Goal: Task Accomplishment & Management: Manage account settings

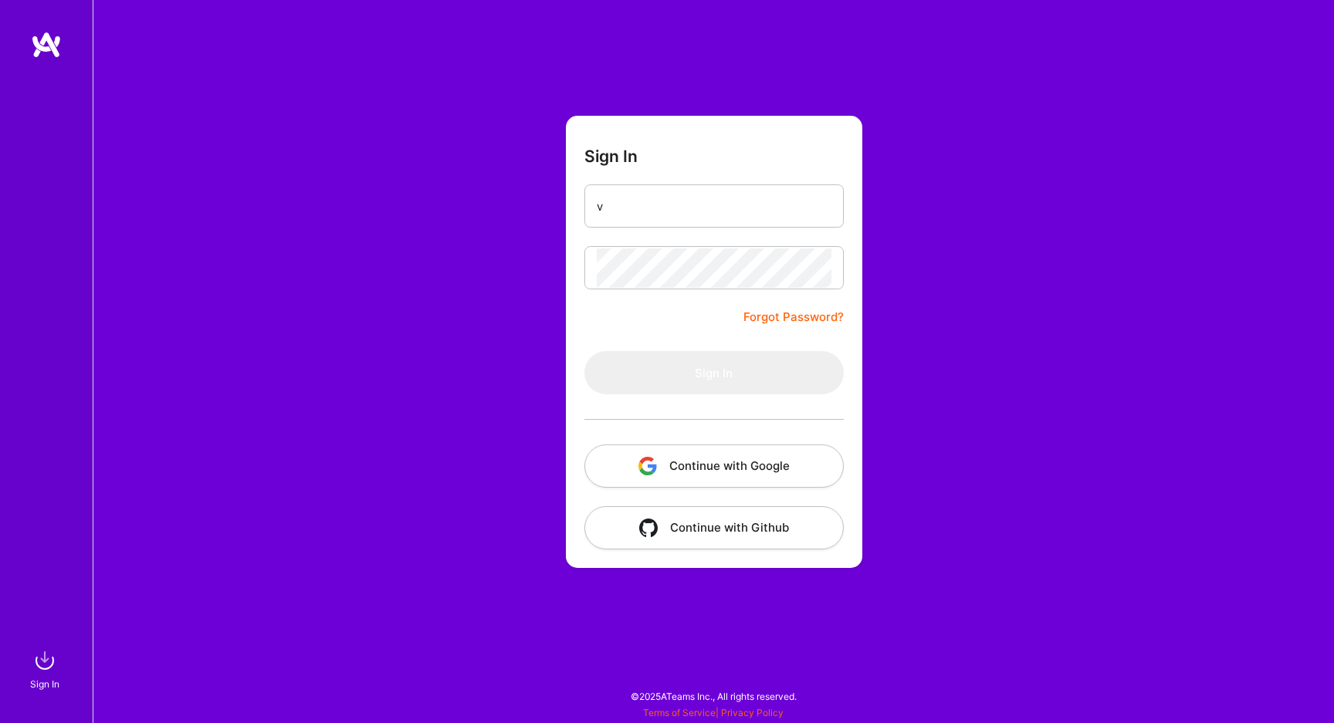
type input "v"
type input "ヴ"
type input "[EMAIL_ADDRESS][DOMAIN_NAME]"
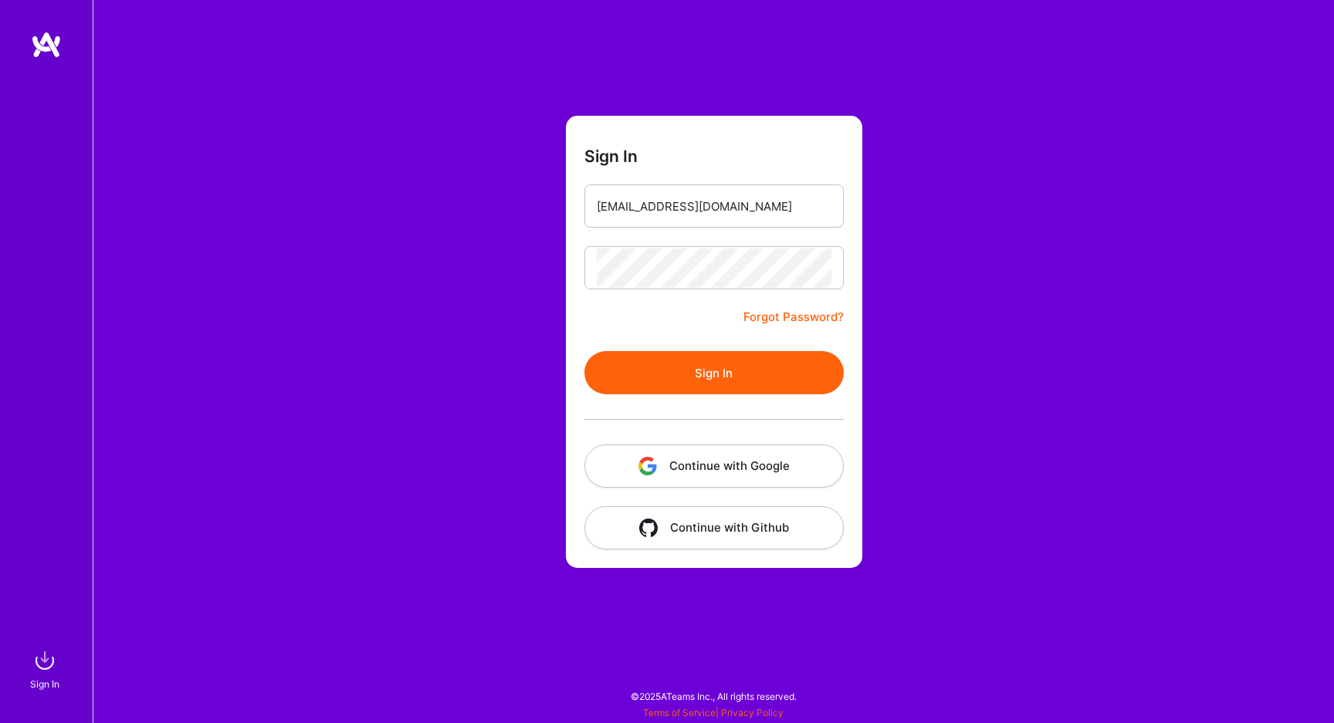
click at [707, 370] on button "Sign In" at bounding box center [714, 372] width 259 height 43
click at [689, 386] on button "Sign In" at bounding box center [714, 372] width 259 height 43
click at [782, 314] on link "Forgot Password?" at bounding box center [794, 317] width 100 height 19
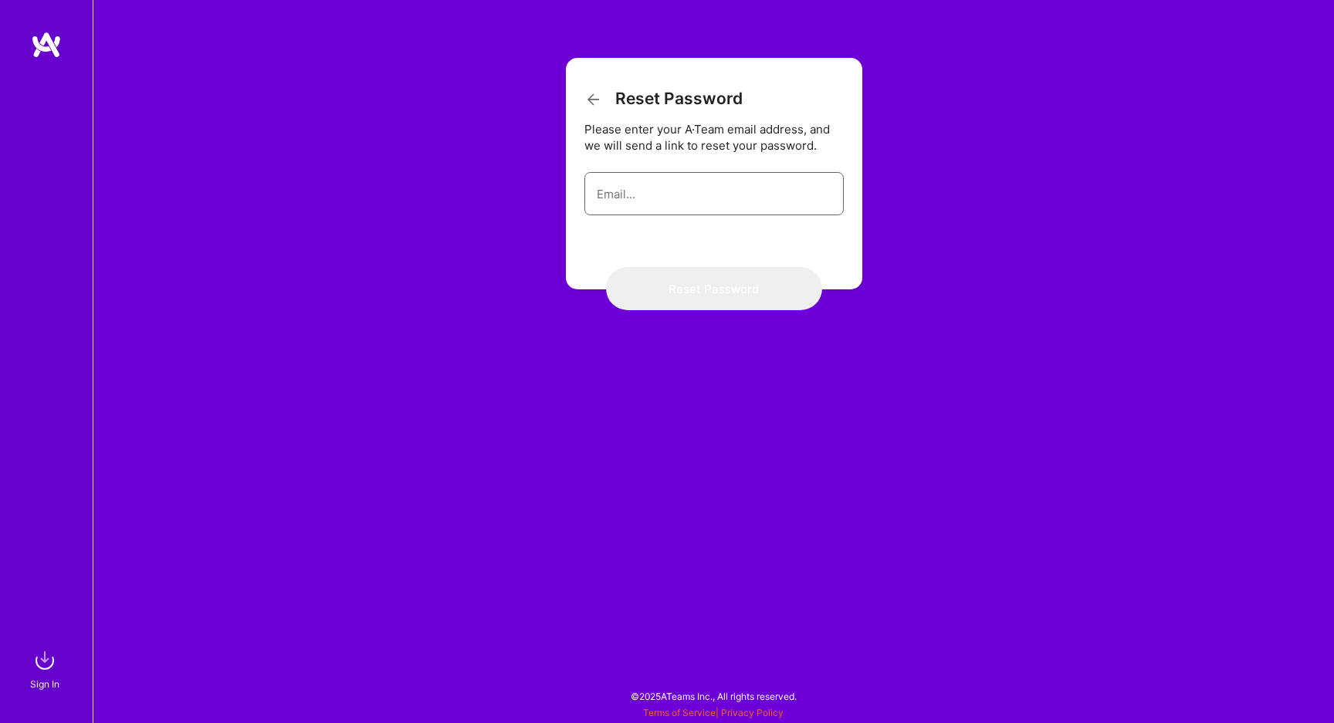
click at [658, 201] on input "email" at bounding box center [714, 194] width 235 height 39
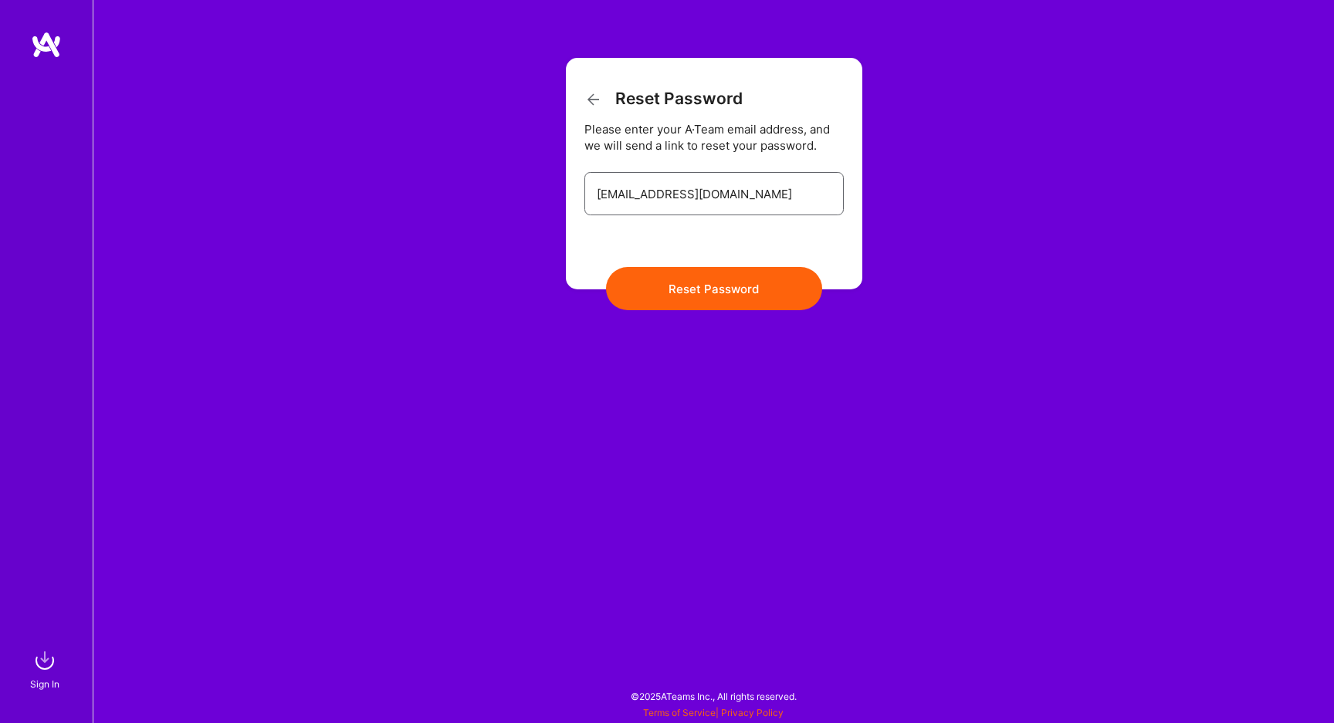
type input "[EMAIL_ADDRESS][DOMAIN_NAME]"
click at [696, 293] on button "Reset Password" at bounding box center [714, 288] width 216 height 43
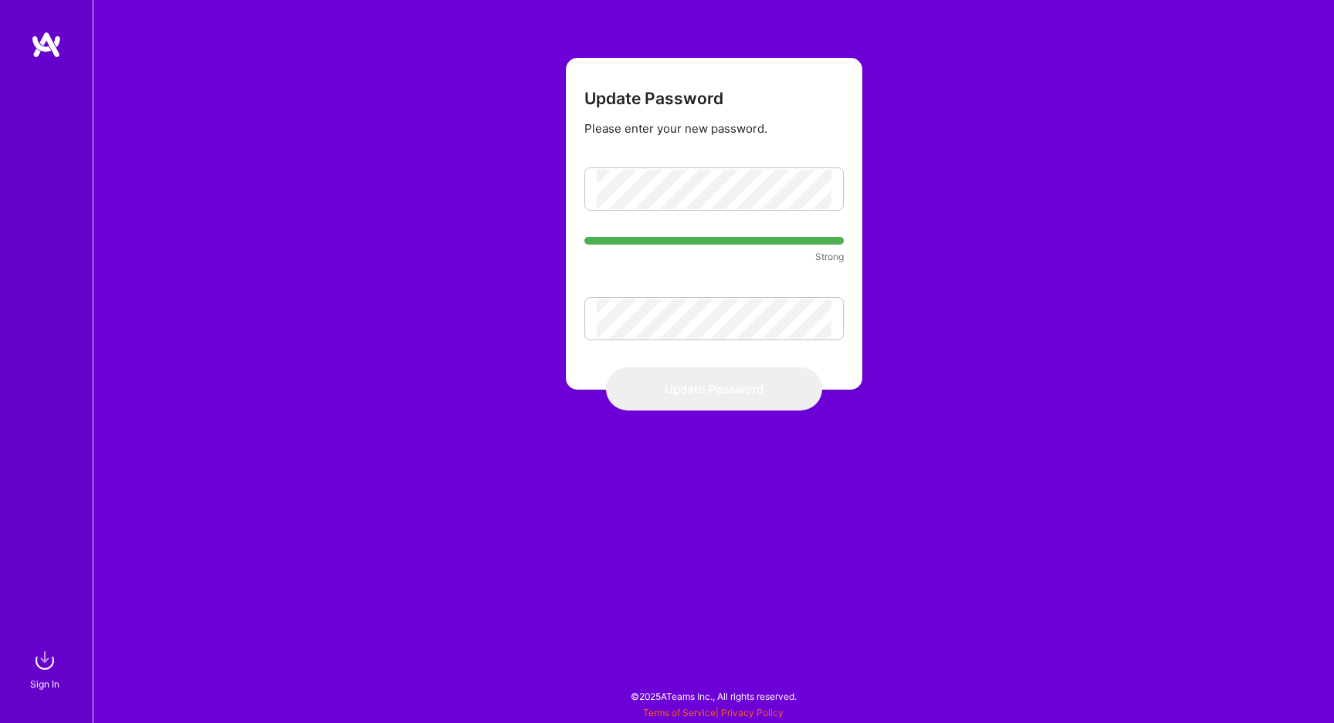
click at [528, 317] on div "Update Password Please enter your new password. Strong Update Password" at bounding box center [714, 361] width 1242 height 723
click at [741, 391] on button "Update Password" at bounding box center [714, 389] width 216 height 43
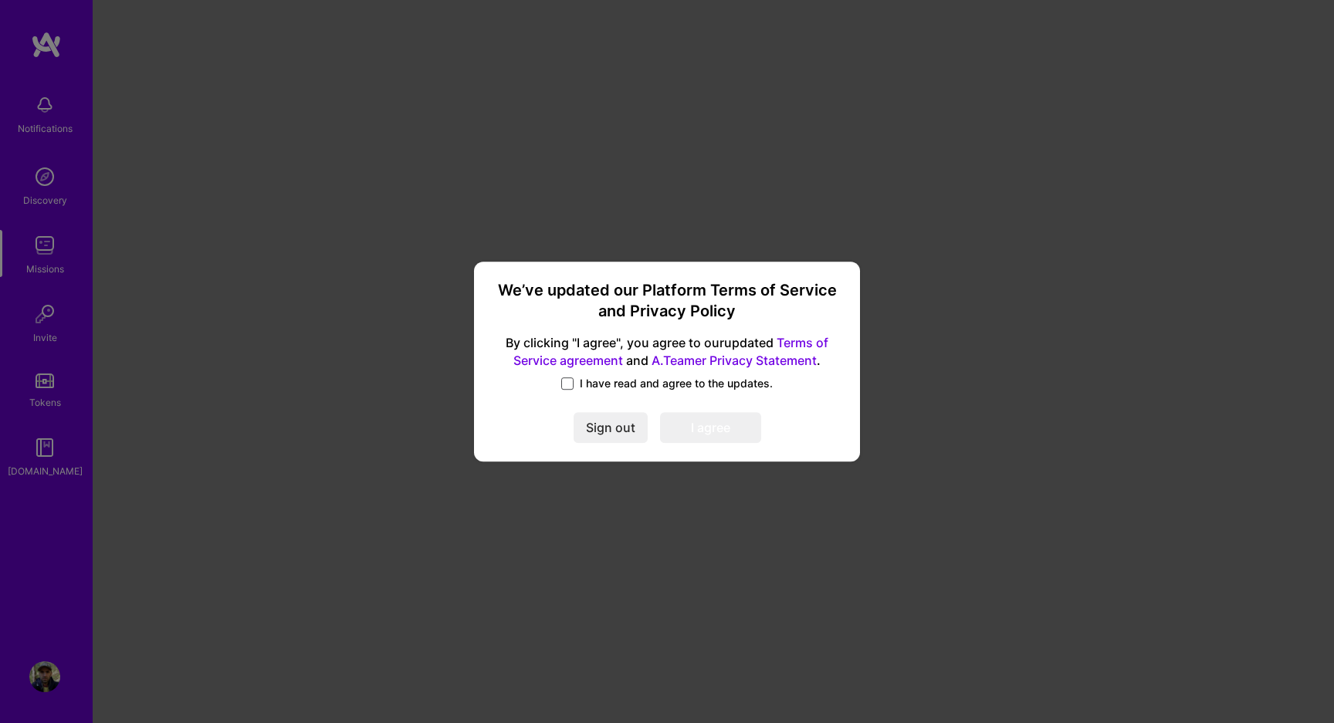
click at [568, 379] on span at bounding box center [567, 384] width 12 height 12
click at [0, 0] on input "I have read and agree to the updates." at bounding box center [0, 0] width 0 height 0
click at [700, 425] on button "I agree" at bounding box center [710, 428] width 101 height 31
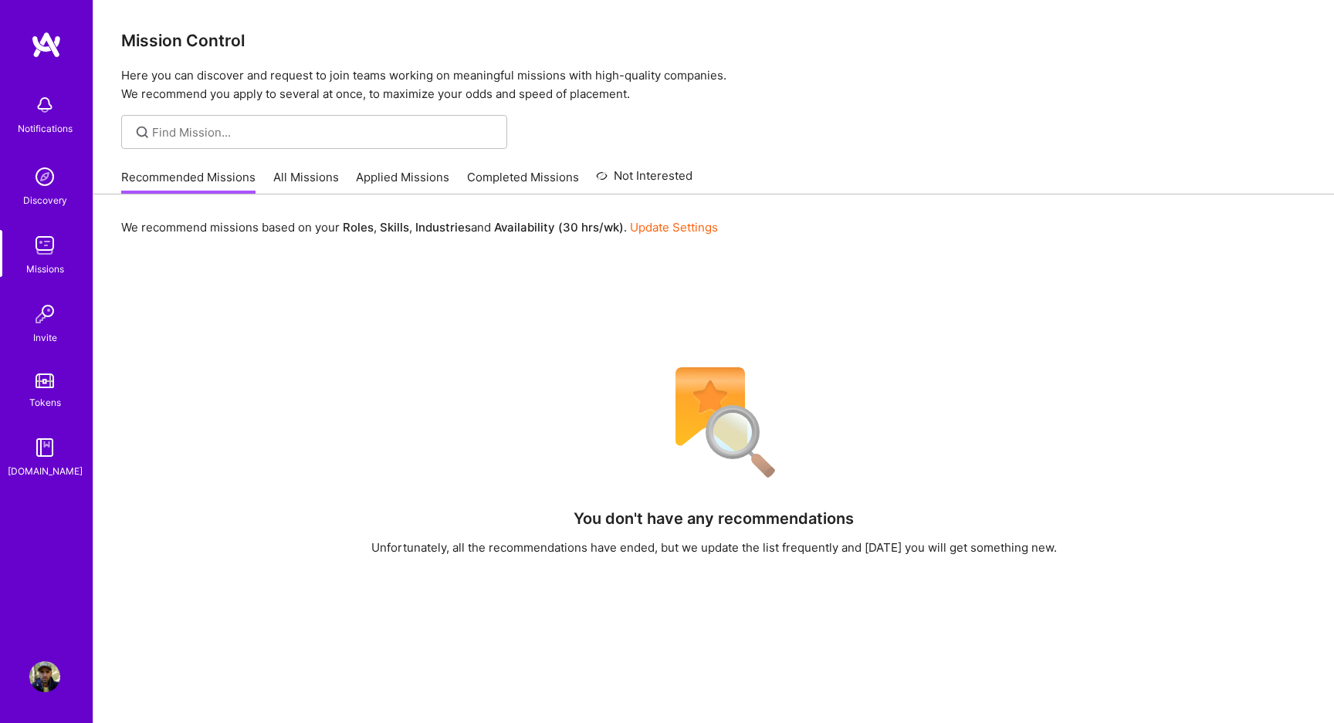
click at [42, 103] on img at bounding box center [44, 105] width 31 height 31
